Goal: Information Seeking & Learning: Learn about a topic

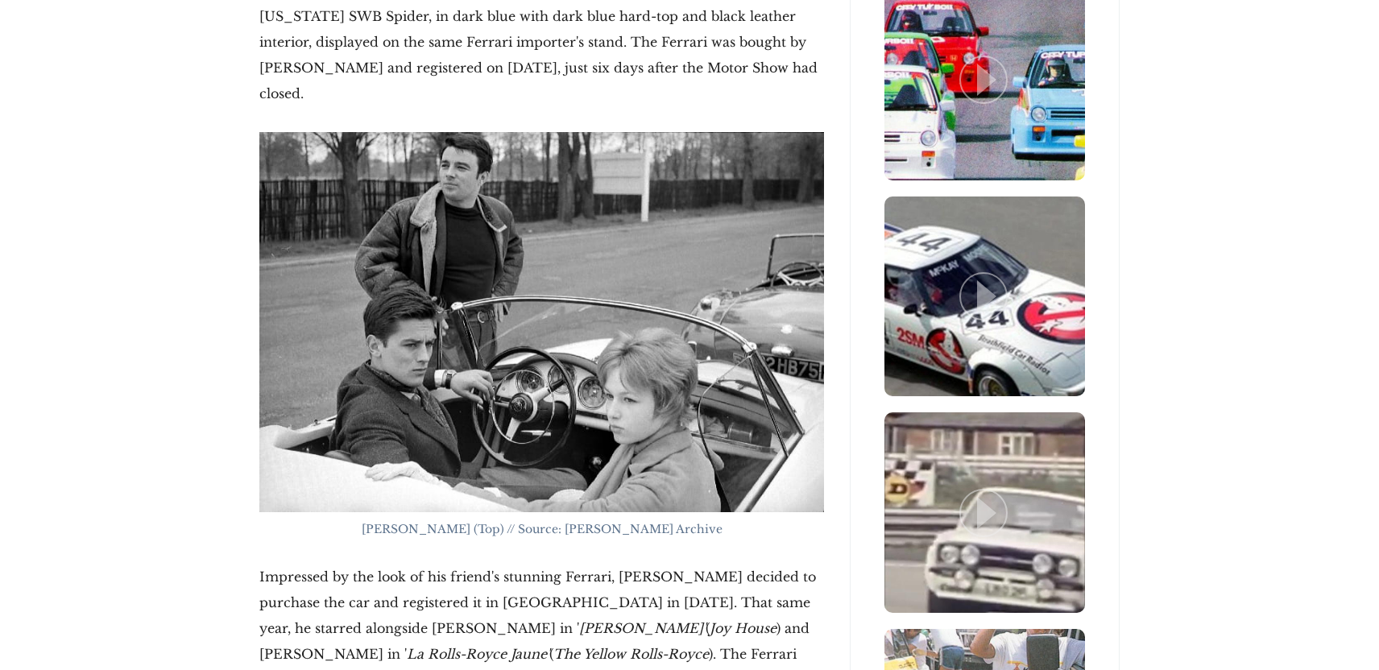
scroll to position [2689, 0]
drag, startPoint x: 354, startPoint y: 546, endPoint x: 502, endPoint y: 554, distance: 147.7
click at [502, 565] on p "Impressed by the look of his friend's stunning Ferrari, [PERSON_NAME] decided t…" at bounding box center [541, 642] width 565 height 155
copy p "[PERSON_NAME]' ( [PERSON_NAME] House )"
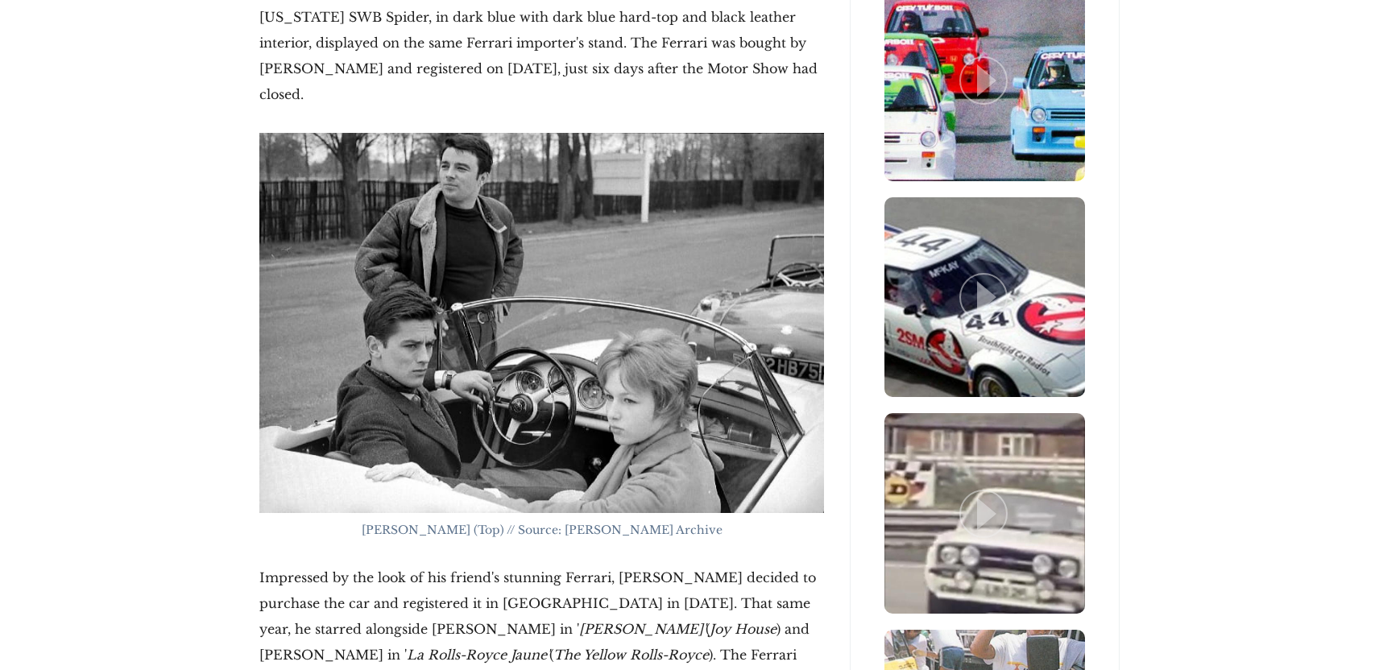
click at [667, 565] on p "Impressed by the look of his friend's stunning Ferrari, [PERSON_NAME] decided t…" at bounding box center [541, 642] width 565 height 155
drag, startPoint x: 424, startPoint y: 574, endPoint x: 267, endPoint y: 572, distance: 157.1
click at [266, 572] on p "Impressed by the look of his friend's stunning Ferrari, [PERSON_NAME] decided t…" at bounding box center [541, 642] width 565 height 155
copy p "The Yellow Rolls-Royce )"
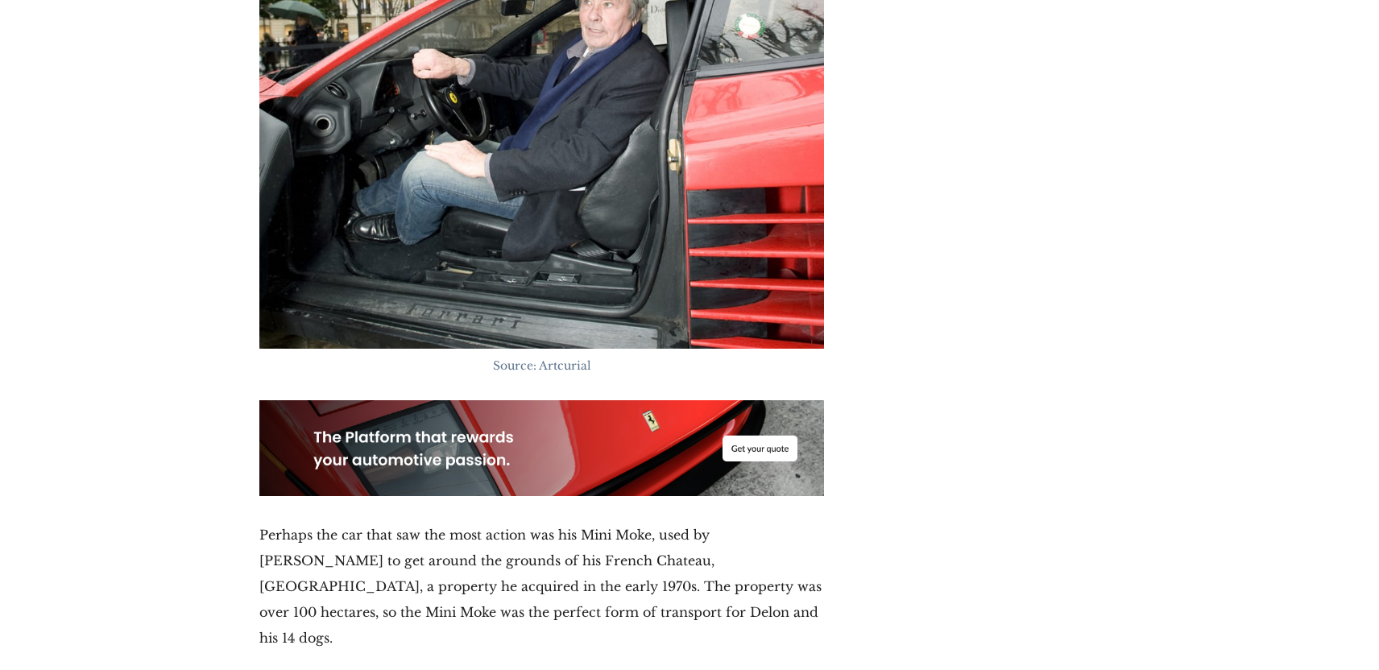
scroll to position [6586, 0]
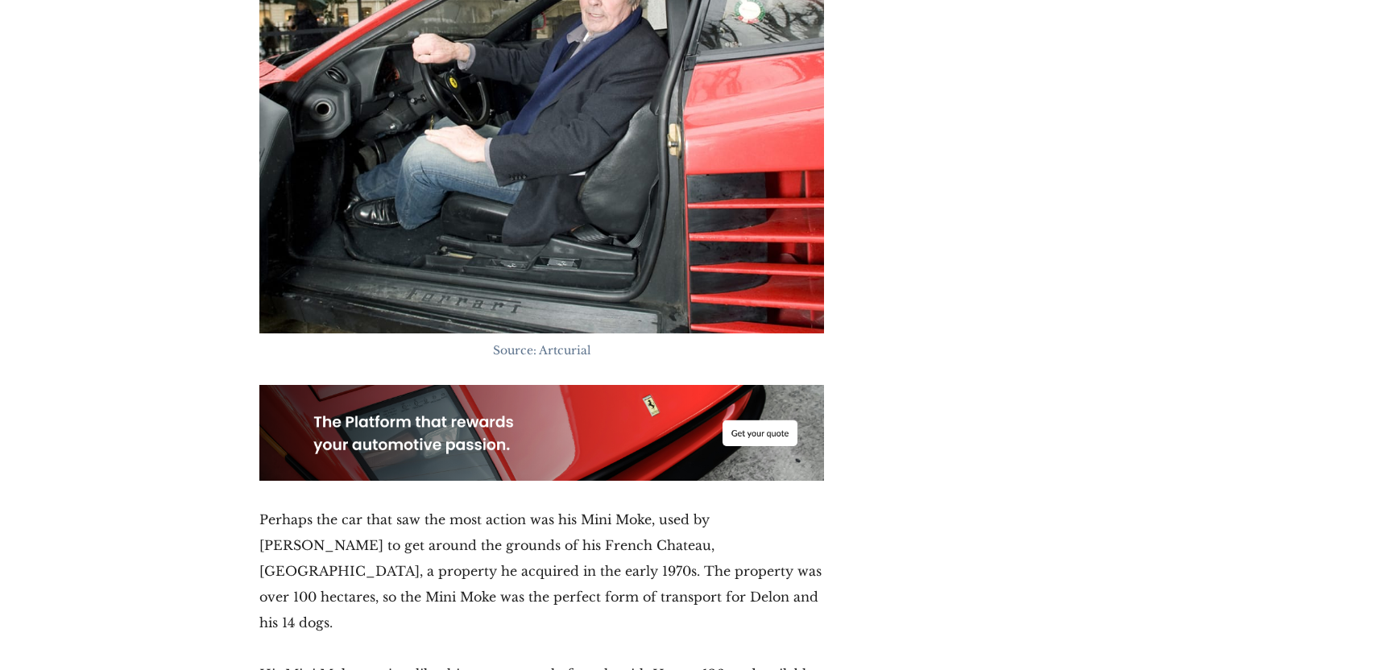
click at [255, 360] on div "[DATE] Driven by Style: The Cars that Defined [PERSON_NAME] Some of the most ic…" at bounding box center [542, 222] width 591 height 12910
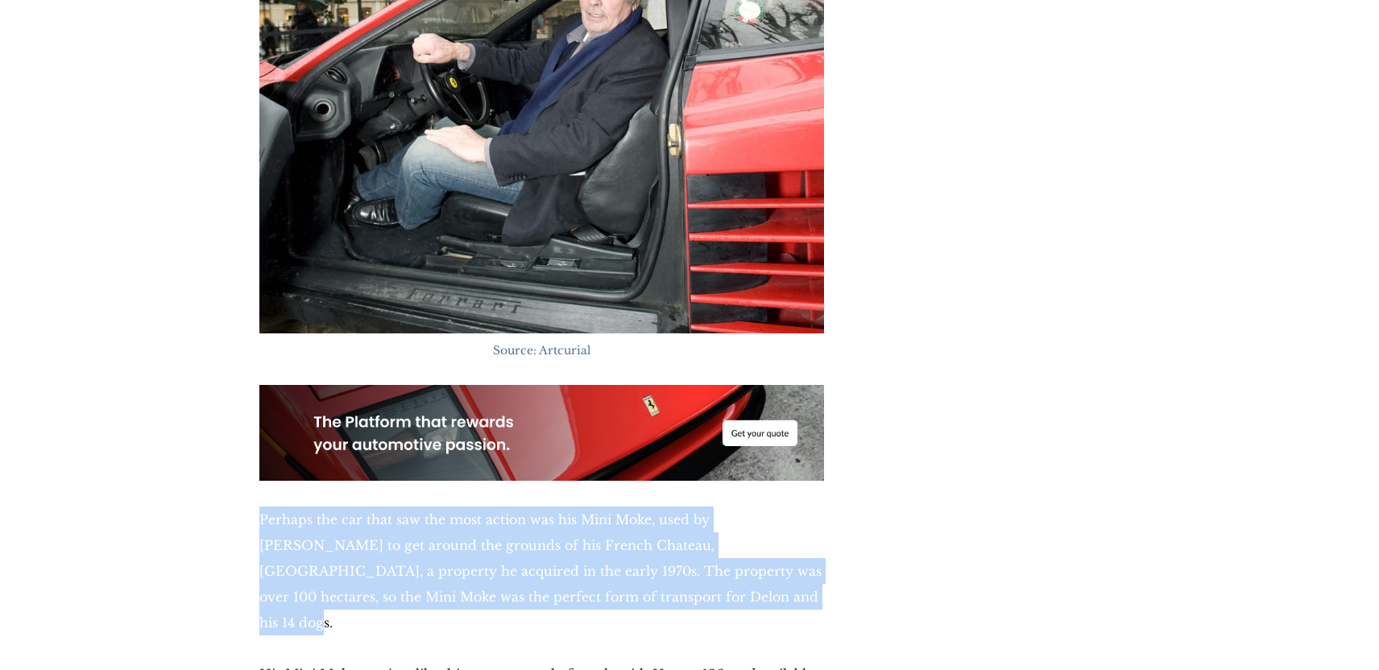
drag, startPoint x: 259, startPoint y: 362, endPoint x: 686, endPoint y: 437, distance: 433.5
click at [686, 437] on div "[DATE] Driven by Style: The Cars that Defined [PERSON_NAME] Some of the most ic…" at bounding box center [542, 222] width 591 height 12910
copy p "Perhaps the car that saw the most action was his Mini Moke, used by [PERSON_NAM…"
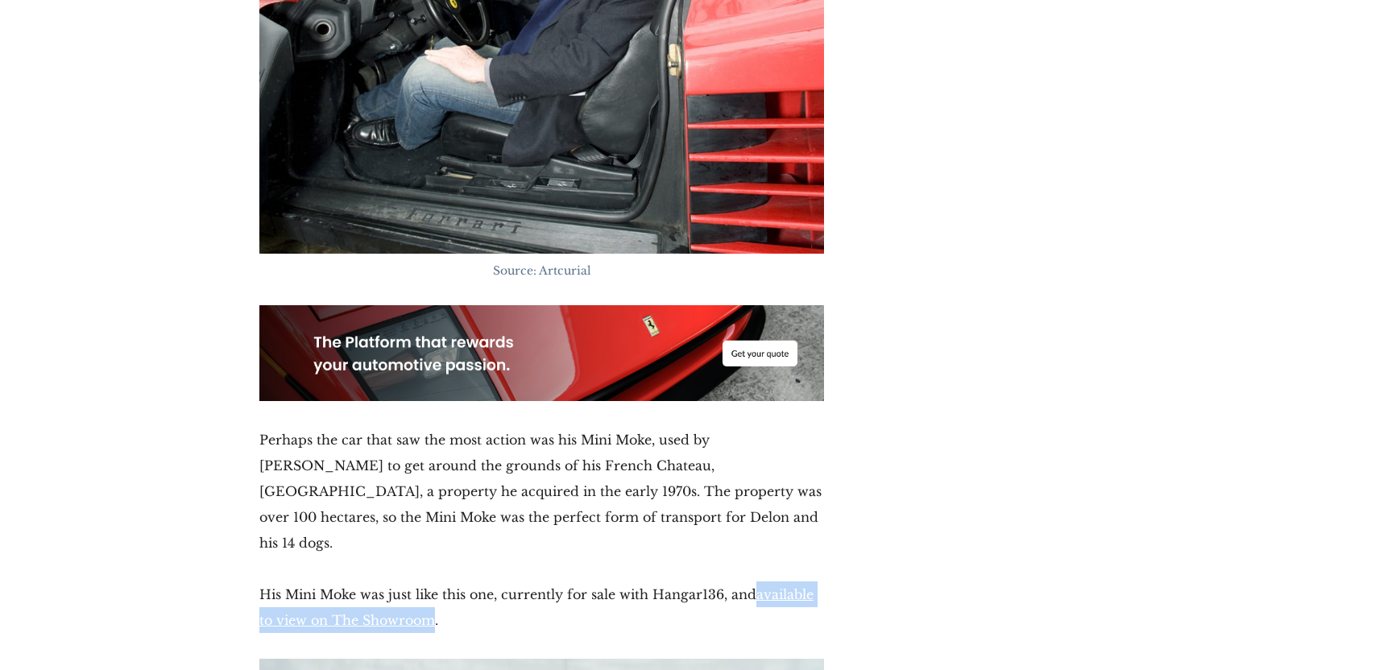
scroll to position [6789, 0]
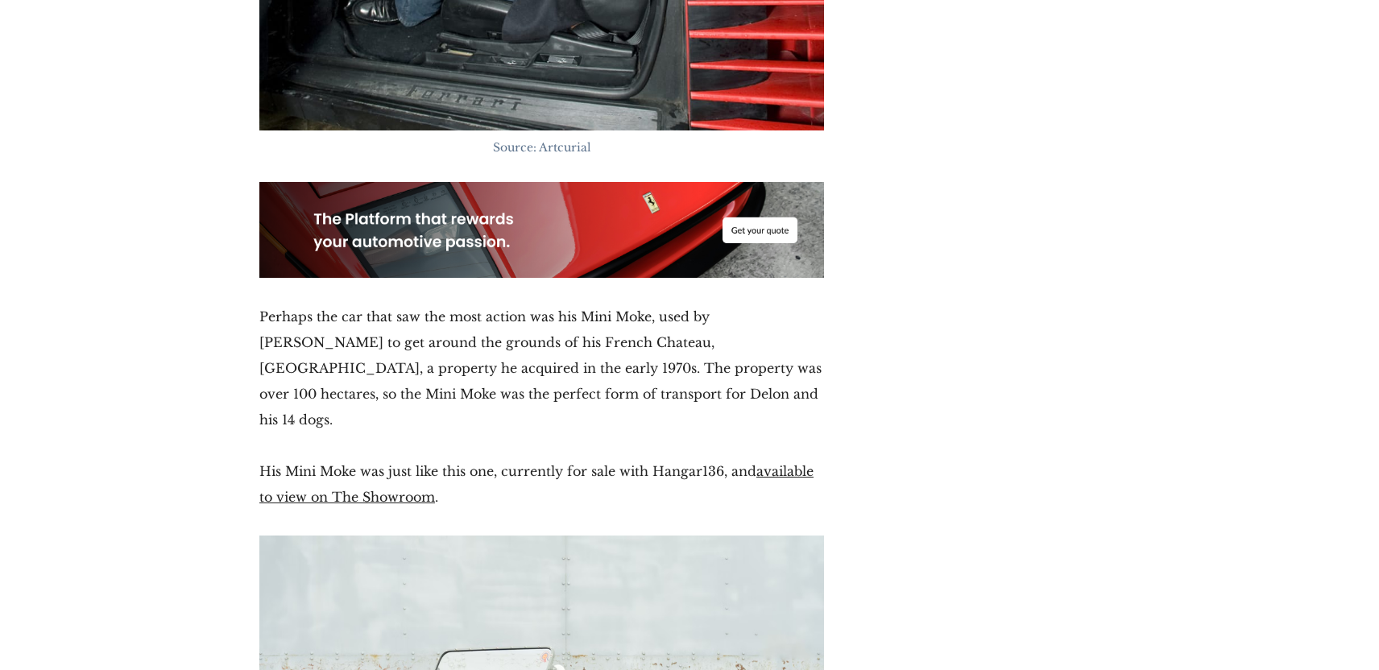
click at [593, 304] on p "Perhaps the car that saw the most action was his Mini Moke, used by [PERSON_NAM…" at bounding box center [541, 368] width 565 height 129
drag, startPoint x: 580, startPoint y: 158, endPoint x: 642, endPoint y: 157, distance: 62.0
click at [643, 304] on p "Perhaps the car that saw the most action was his Mini Moke, used by [PERSON_NAM…" at bounding box center [541, 368] width 565 height 129
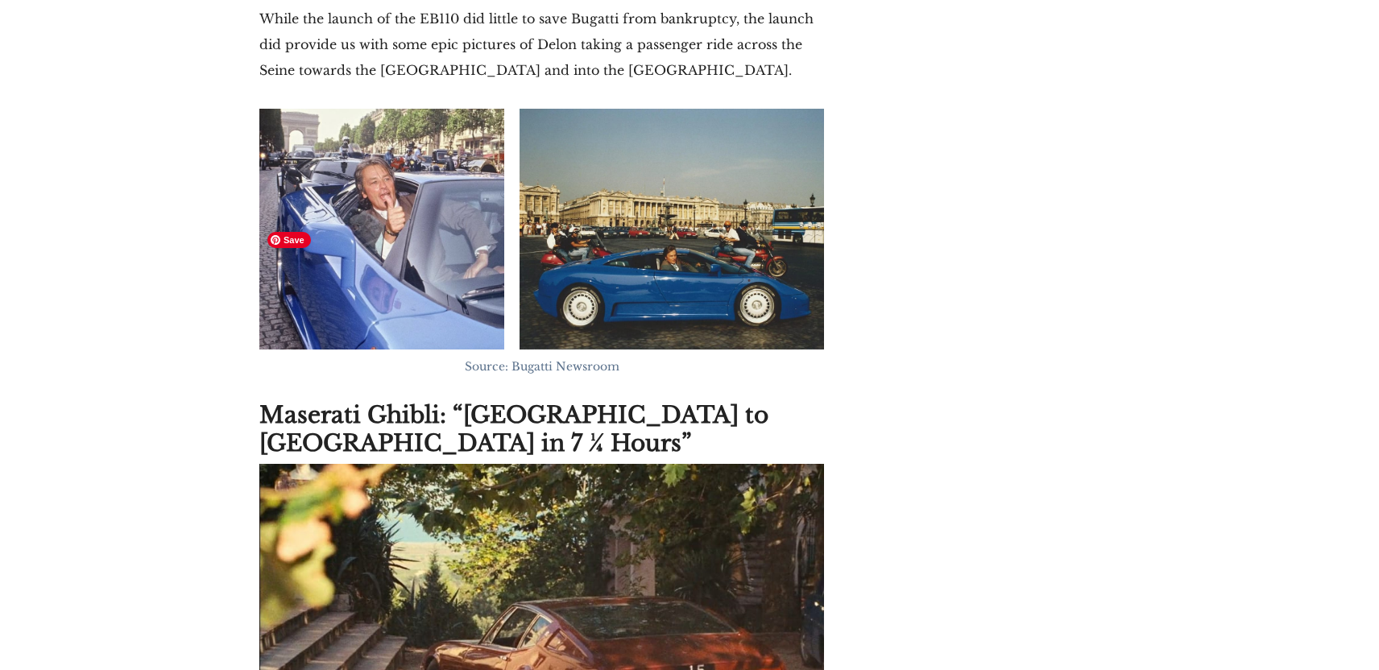
scroll to position [9302, 0]
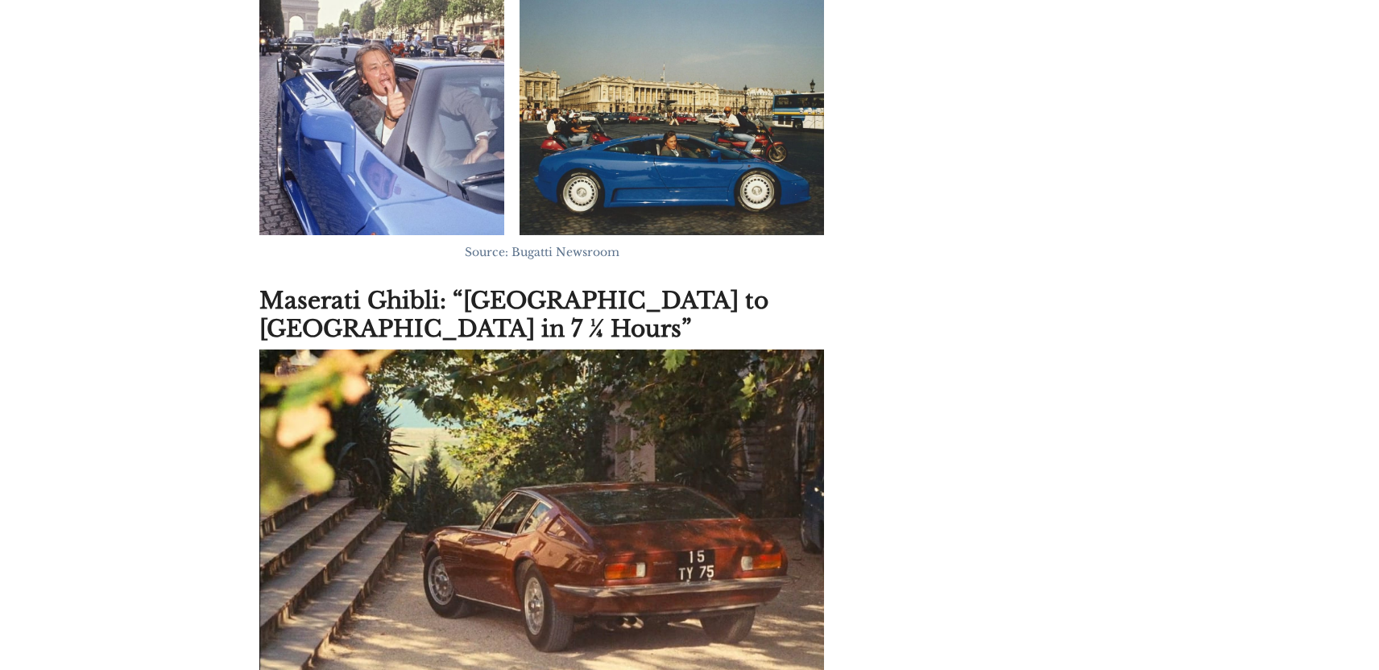
drag, startPoint x: 260, startPoint y: 514, endPoint x: 690, endPoint y: 562, distance: 432.1
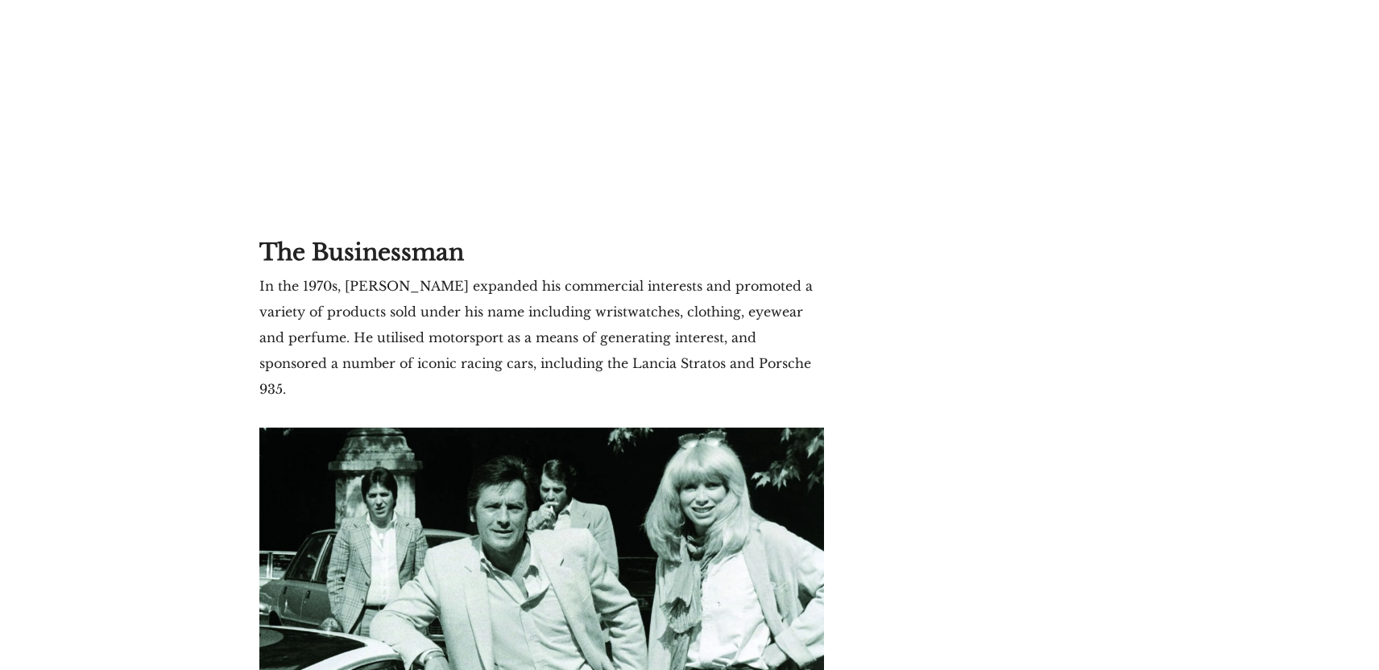
scroll to position [10342, 0]
